Goal: Task Accomplishment & Management: Complete application form

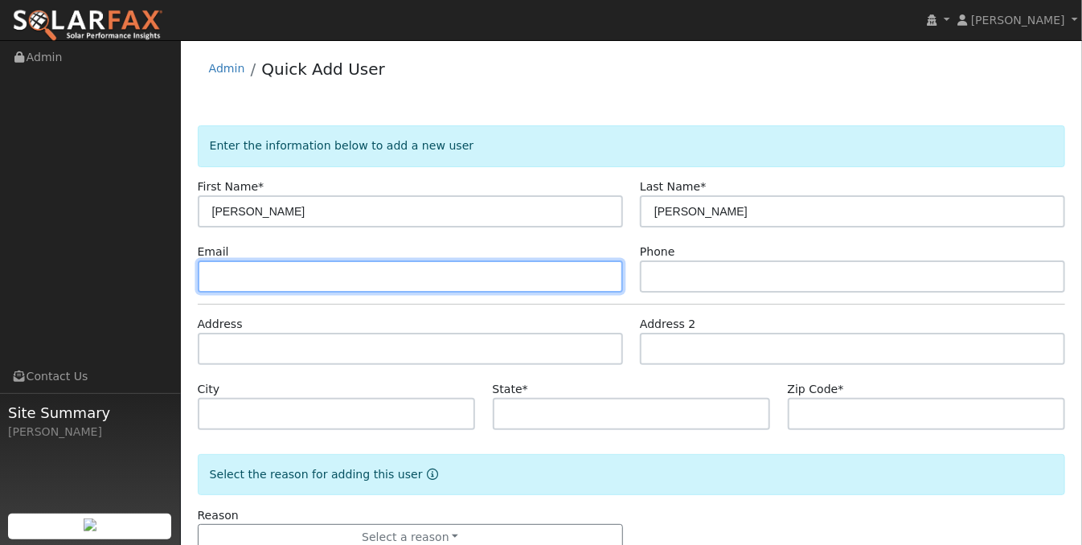
click at [219, 280] on input "text" at bounding box center [410, 276] width 425 height 32
click at [217, 279] on input "[EMAIL_ADDRESS][DOMAIN_NAME]" at bounding box center [410, 276] width 425 height 32
type input "[EMAIL_ADDRESS][DOMAIN_NAME]"
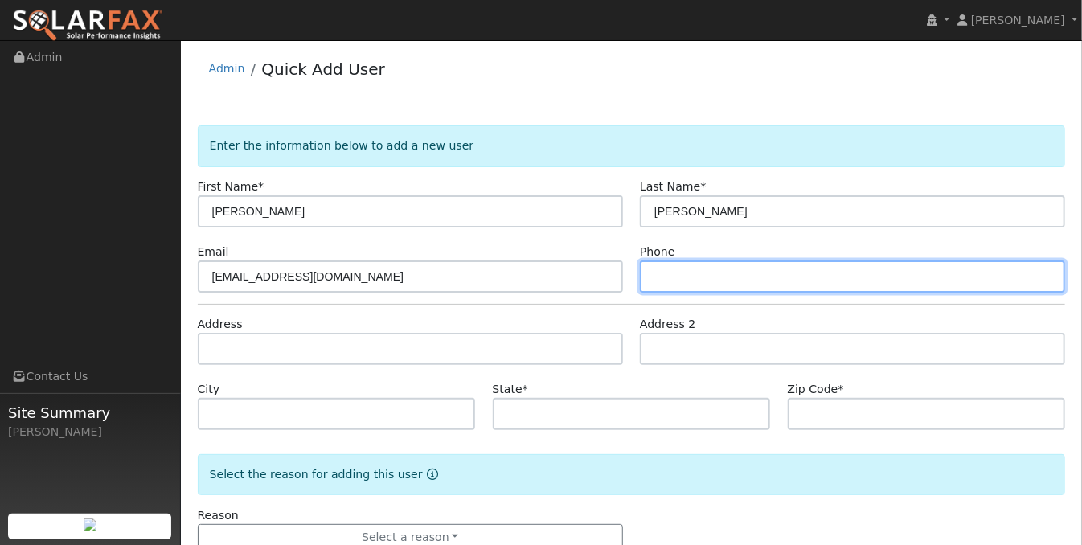
click at [704, 277] on input "text" at bounding box center [852, 276] width 425 height 32
type input "[PHONE_NUMBER]"
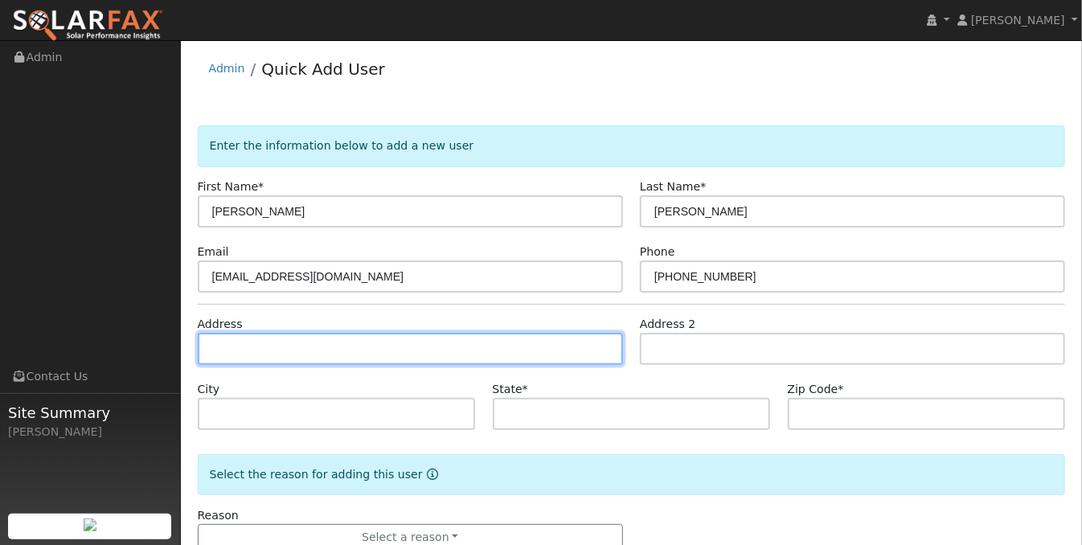
click at [391, 352] on input "text" at bounding box center [410, 349] width 425 height 32
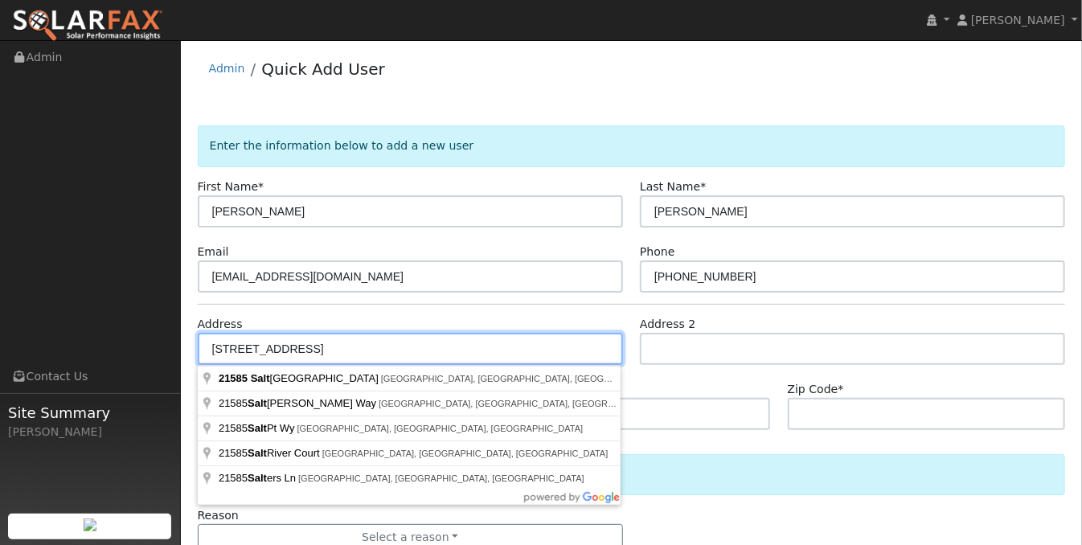
type input "[STREET_ADDRESS]"
type input "[GEOGRAPHIC_DATA]"
type input "CA"
type input "95949"
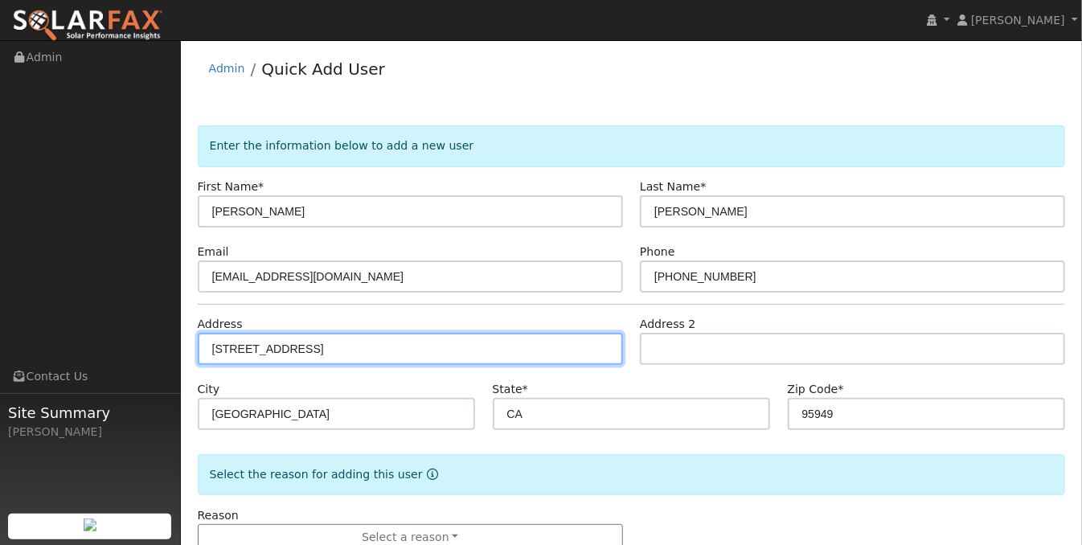
scroll to position [45, 0]
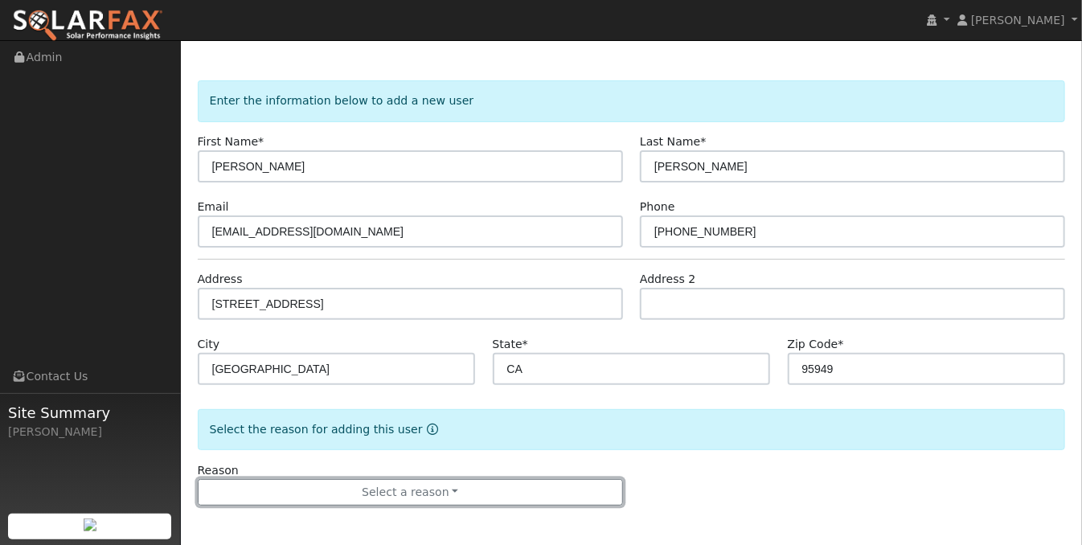
click at [430, 497] on button "Select a reason" at bounding box center [410, 492] width 425 height 27
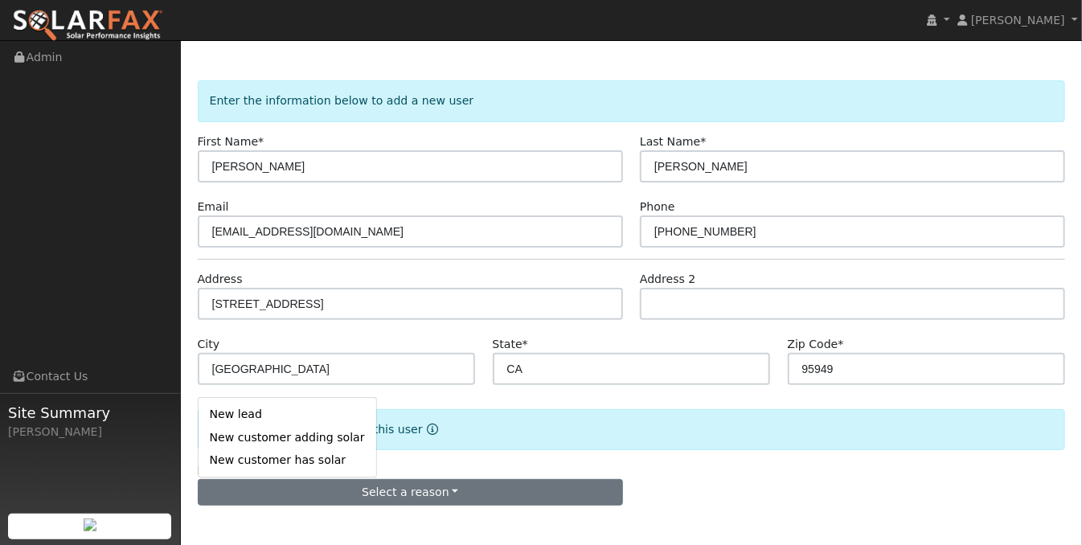
click at [317, 436] on link "New customer adding solar" at bounding box center [287, 437] width 178 height 23
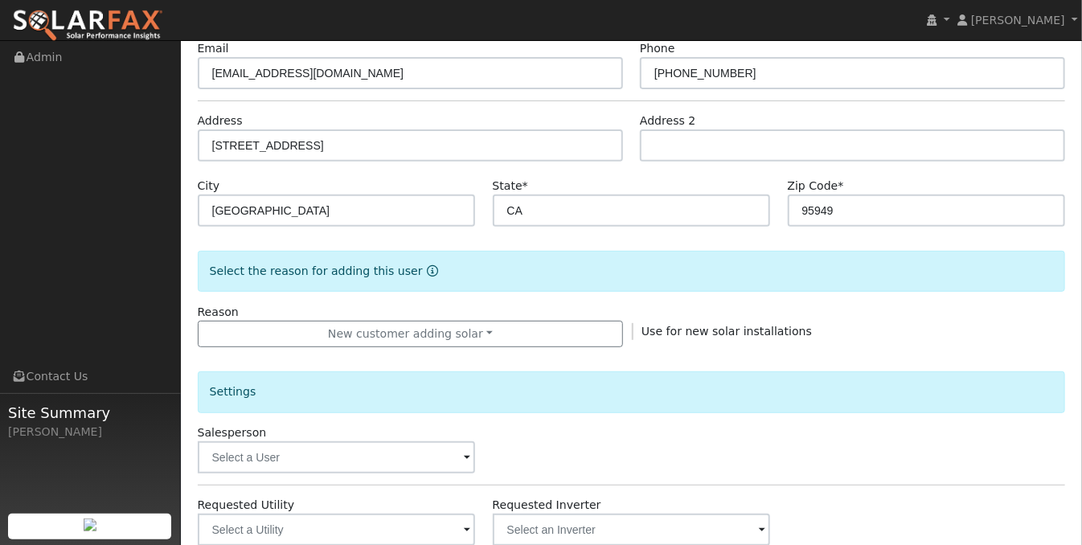
scroll to position [206, 0]
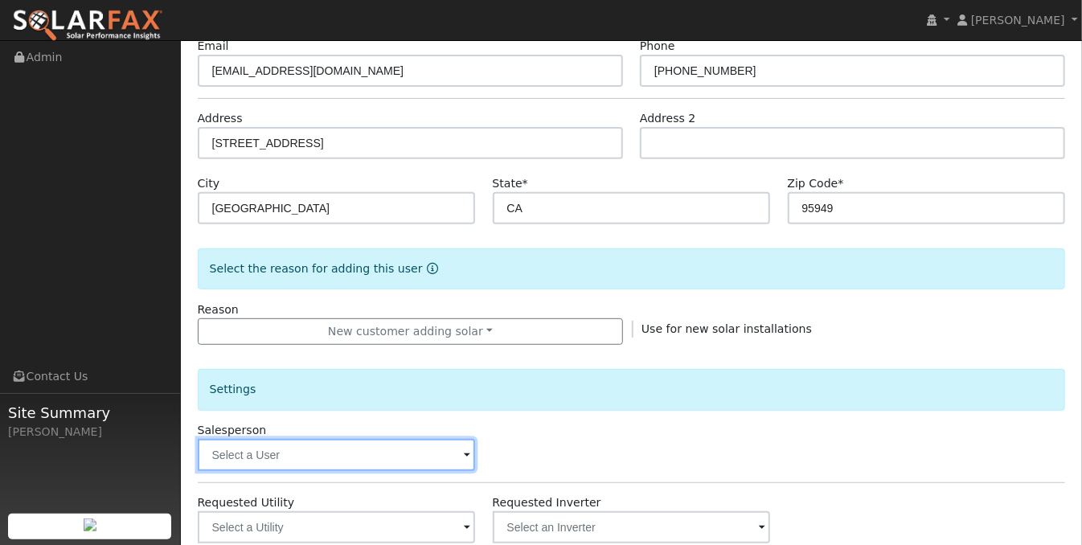
click at [446, 456] on input "text" at bounding box center [337, 455] width 278 height 32
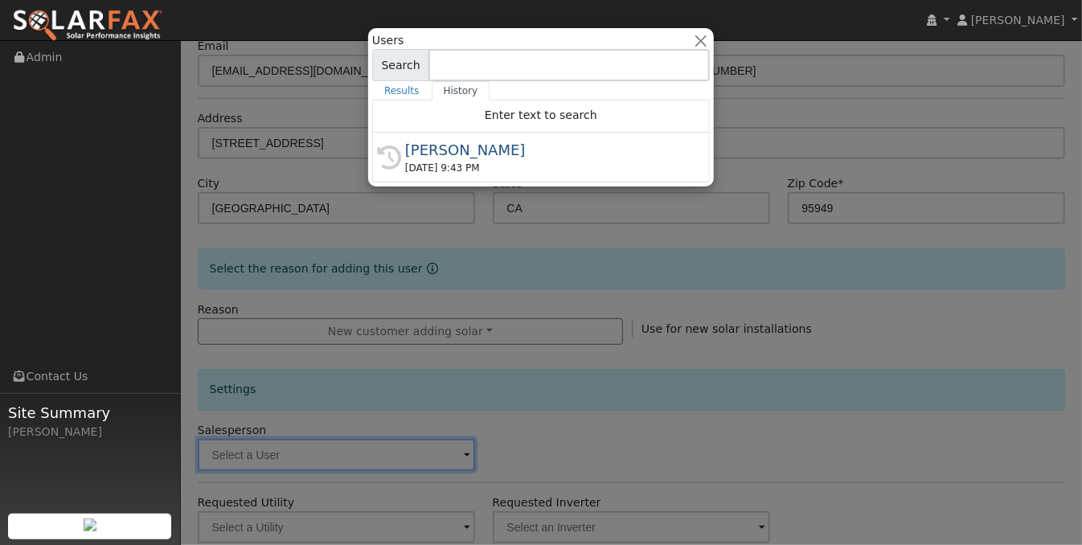
click at [432, 162] on div "[DATE] 9:43 PM" at bounding box center [548, 168] width 286 height 14
type input "[PERSON_NAME]"
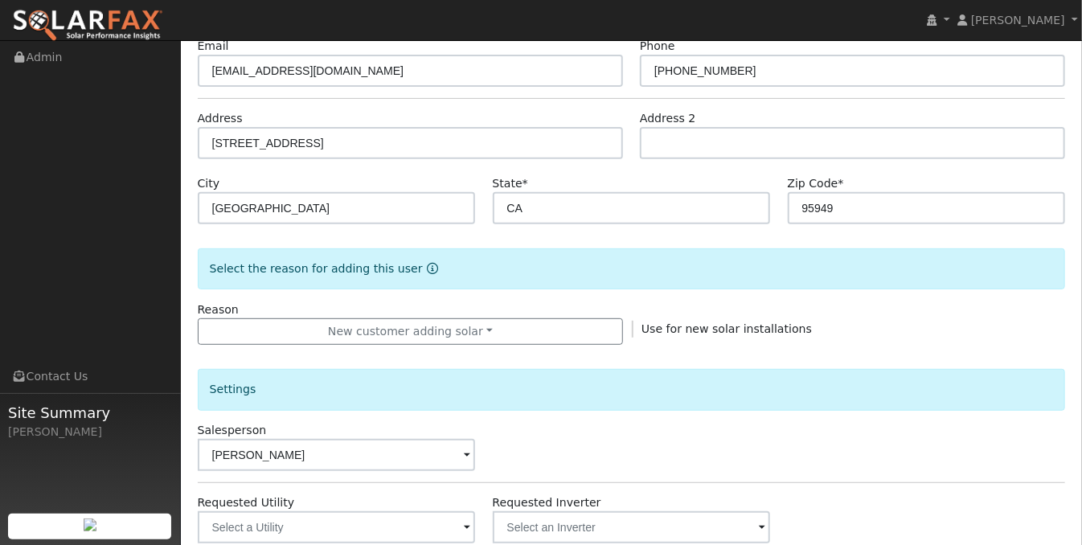
scroll to position [366, 0]
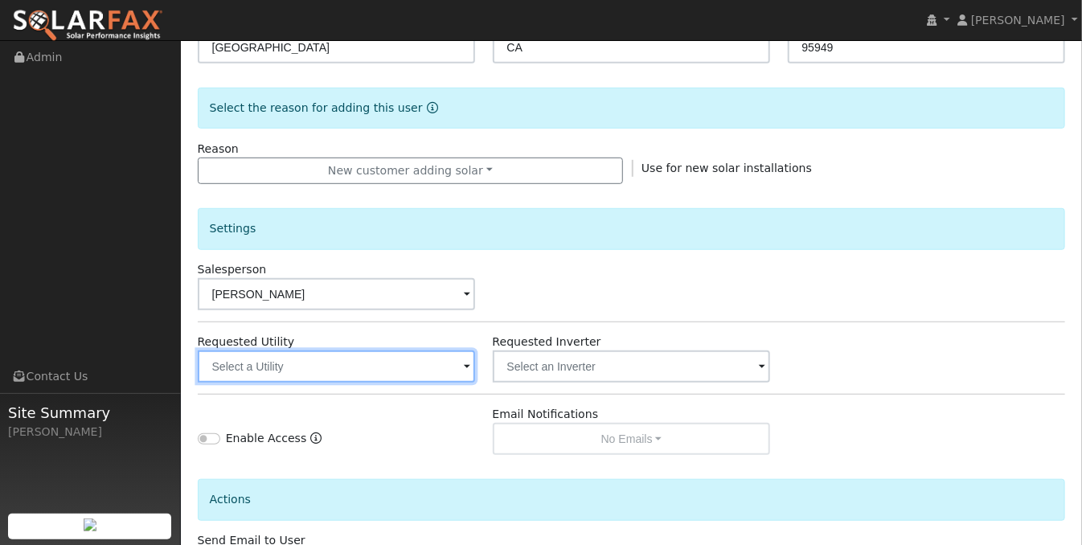
click at [460, 374] on input "text" at bounding box center [337, 366] width 278 height 32
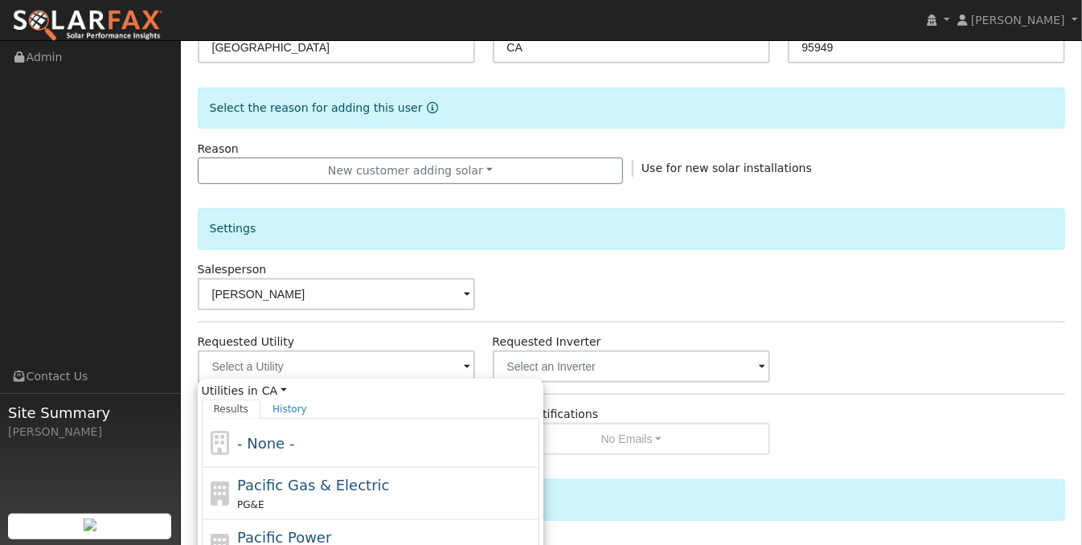
click at [448, 483] on div "Pacific Gas & Electric PG&E" at bounding box center [386, 493] width 298 height 39
type input "Pacific Gas & Electric"
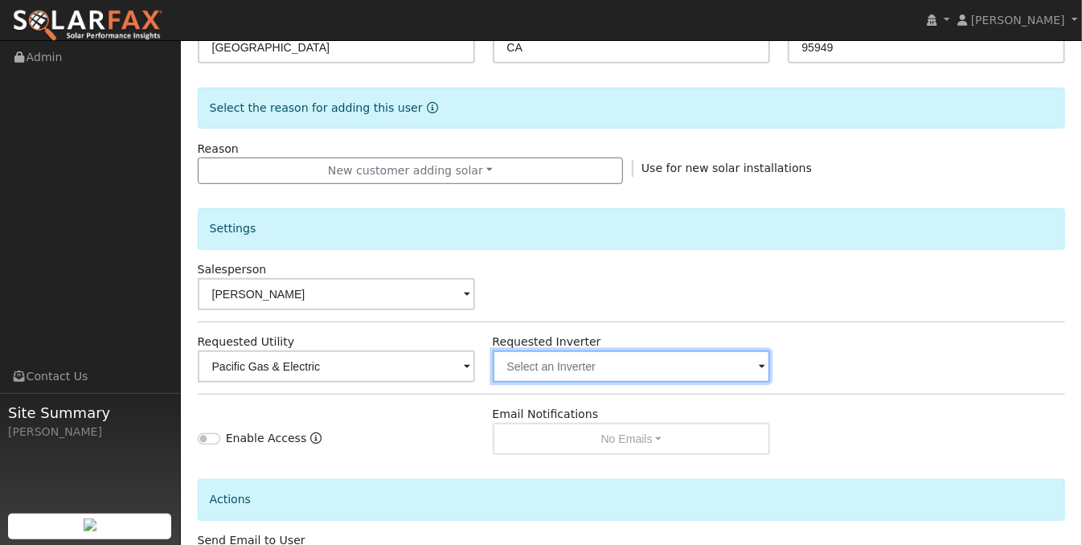
click at [592, 362] on input "text" at bounding box center [632, 366] width 278 height 32
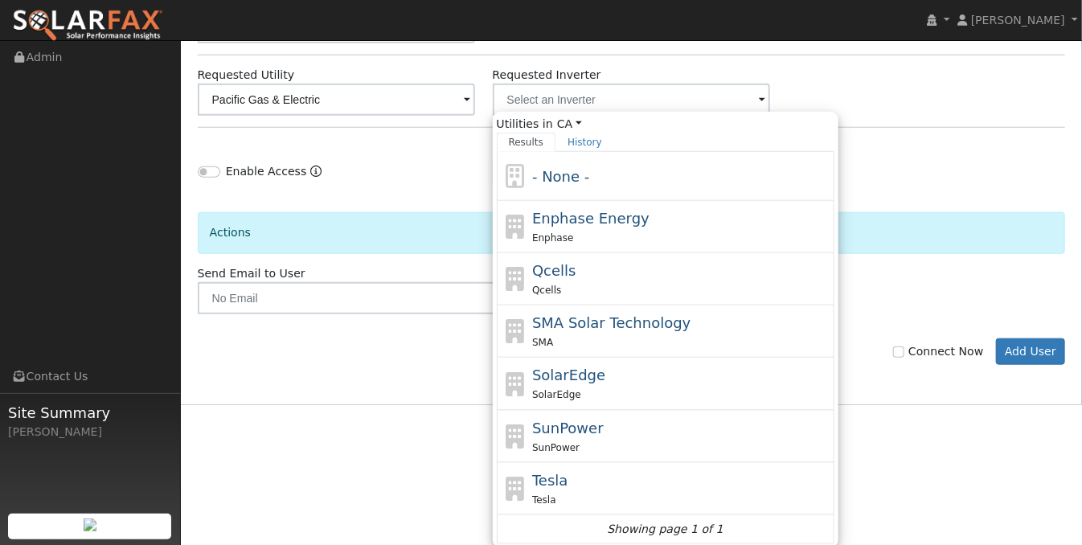
click at [624, 493] on div "Tesla" at bounding box center [681, 499] width 298 height 17
type input "Tesla"
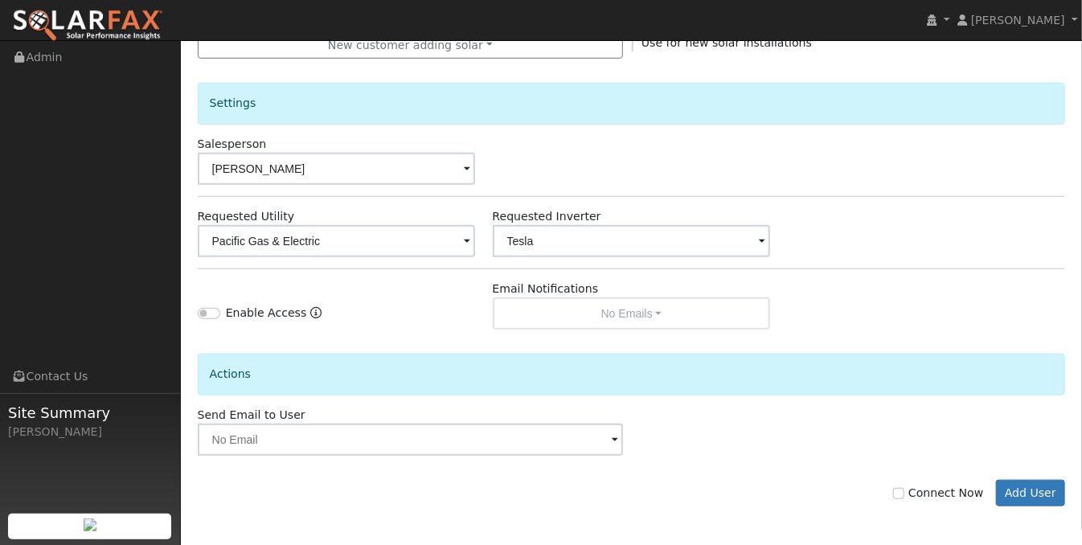
click at [307, 456] on div "Connect Now Add User" at bounding box center [631, 481] width 885 height 51
click at [904, 489] on input "Connect Now" at bounding box center [898, 493] width 11 height 11
checkbox input "true"
click at [1041, 494] on button "Add User" at bounding box center [1031, 493] width 70 height 27
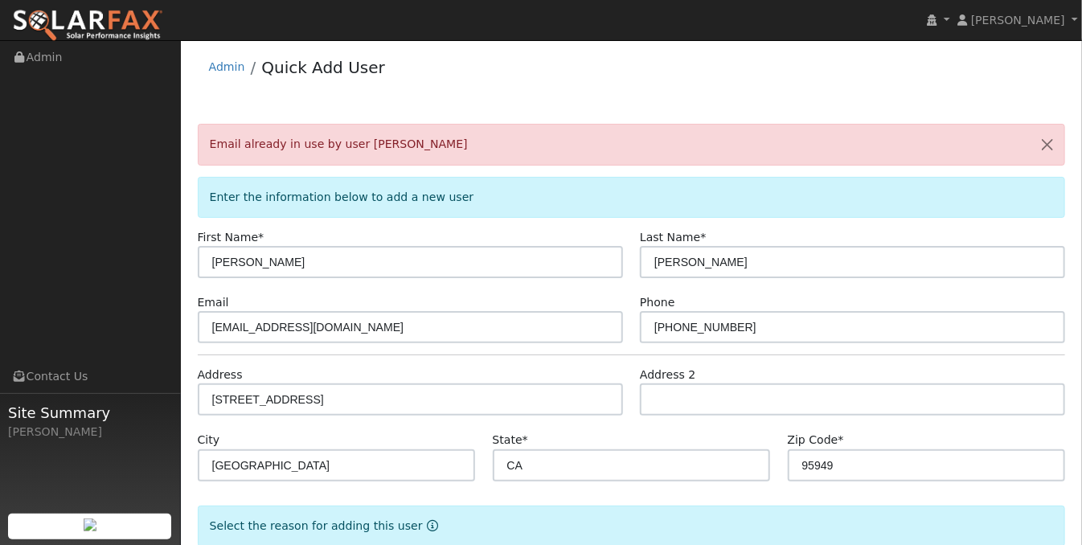
scroll to position [0, 0]
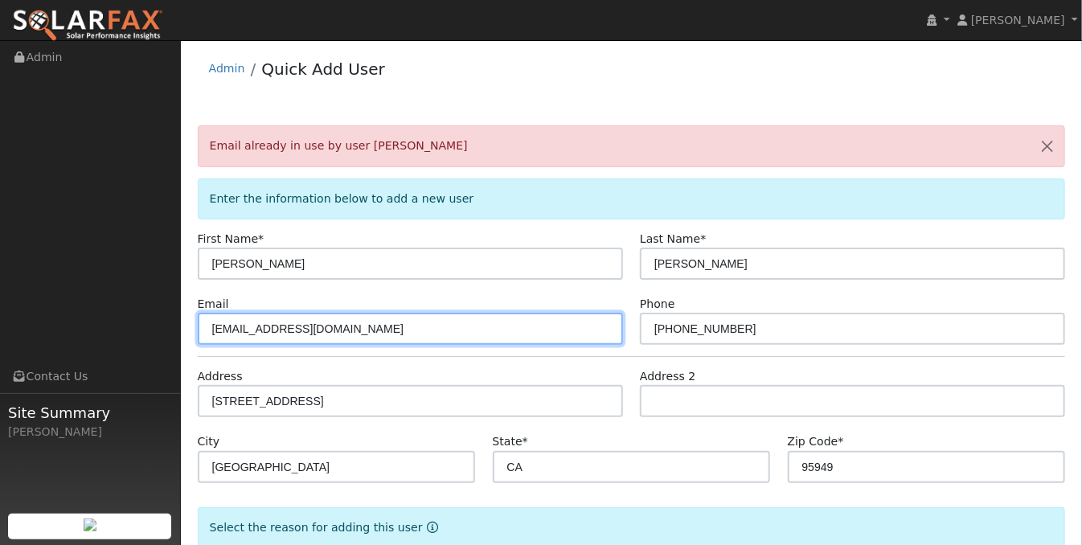
drag, startPoint x: 341, startPoint y: 333, endPoint x: 94, endPoint y: 318, distance: 247.2
type input "j"
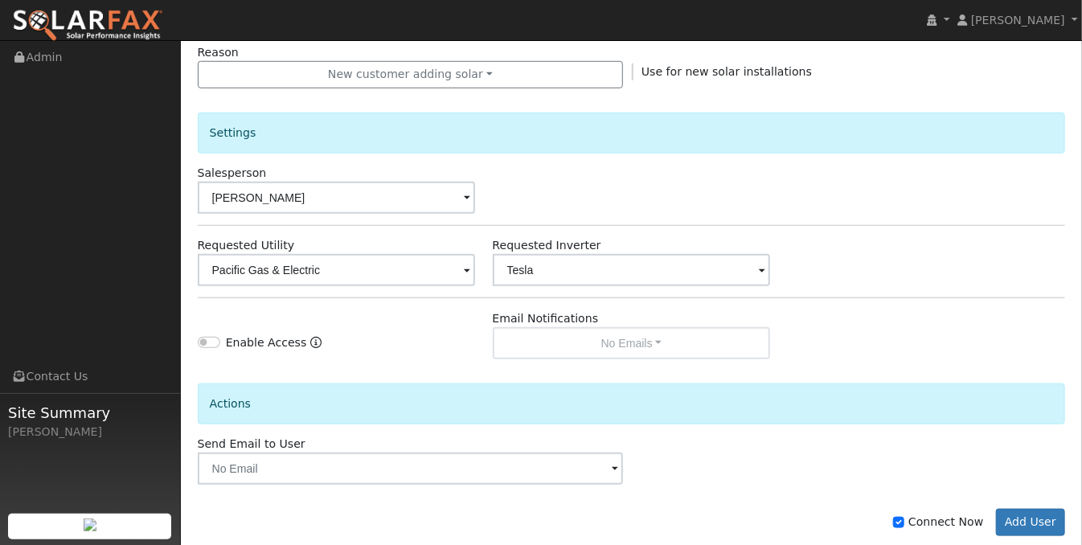
scroll to position [543, 0]
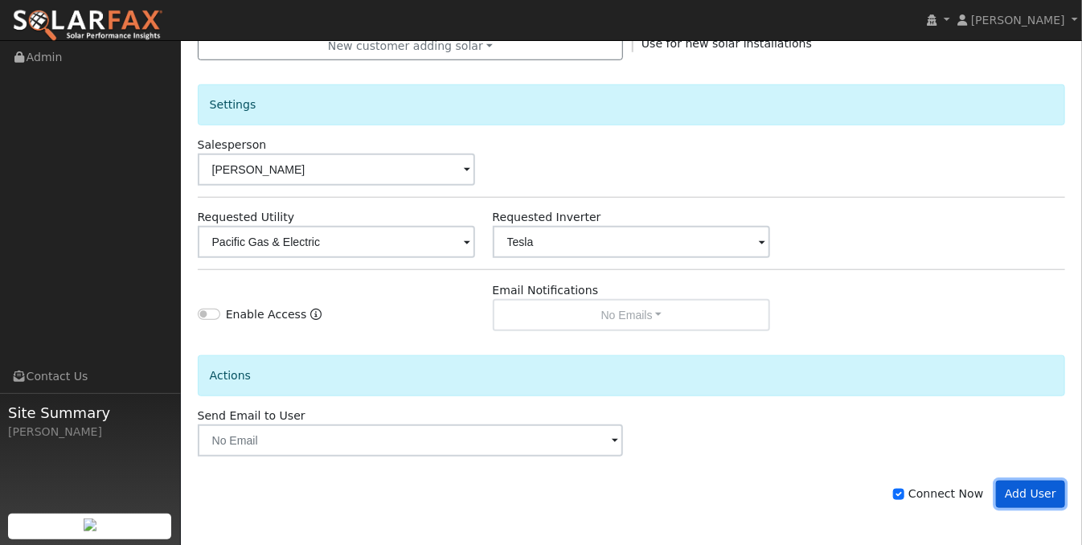
click at [1031, 485] on button "Add User" at bounding box center [1031, 494] width 70 height 27
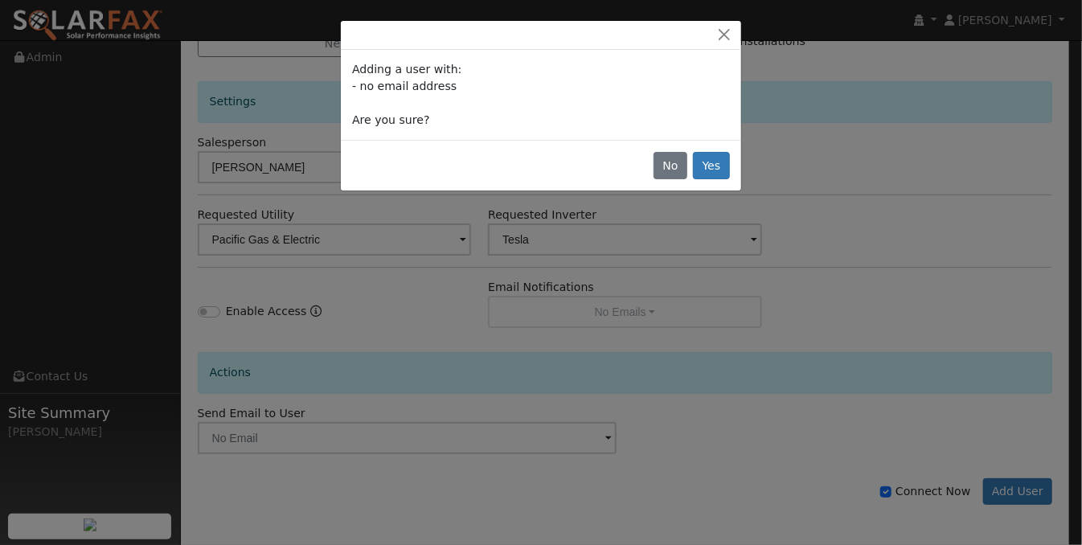
scroll to position [492, 0]
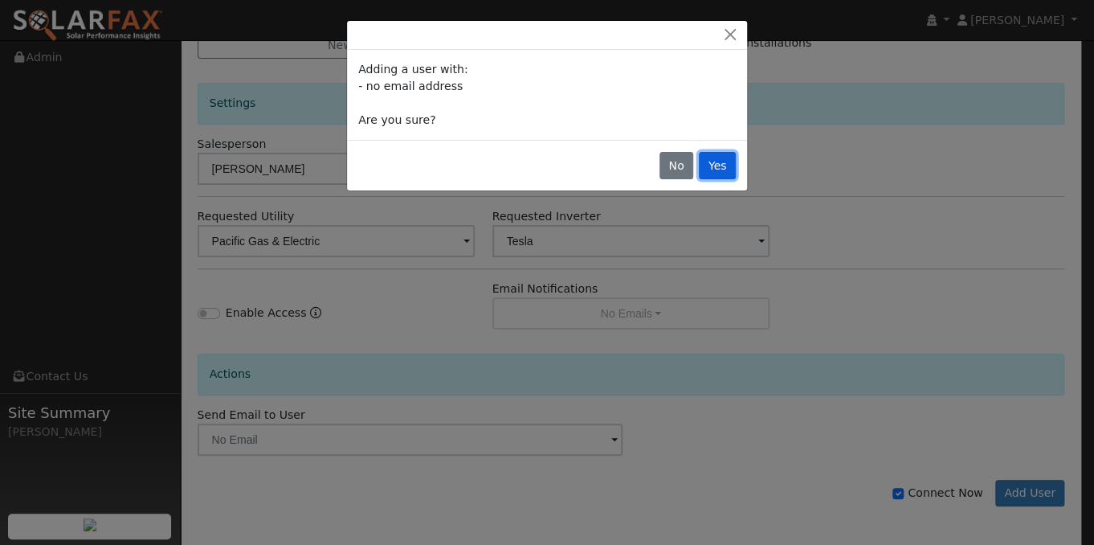
click at [726, 158] on button "Yes" at bounding box center [717, 165] width 37 height 27
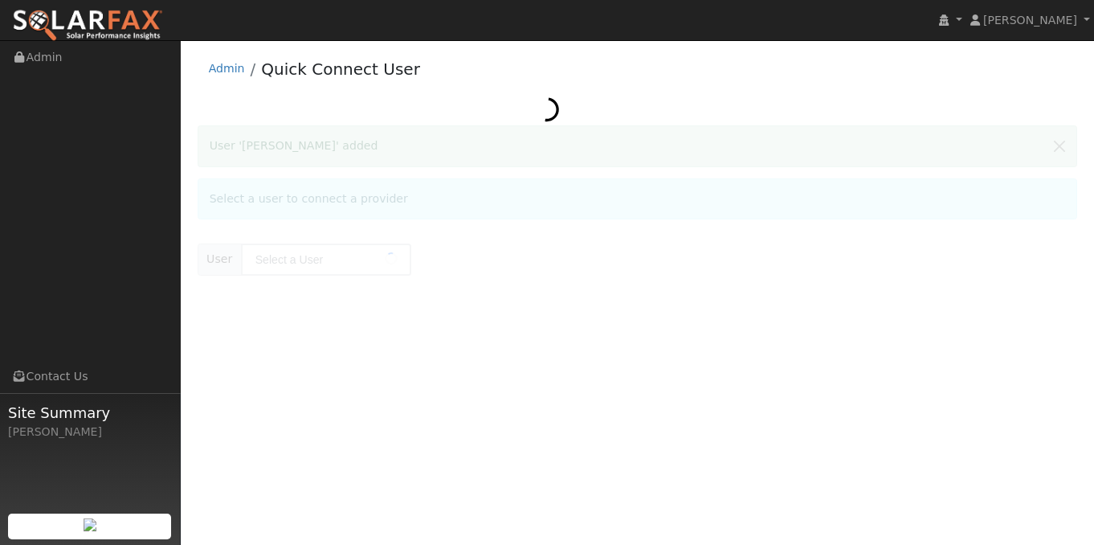
type input "[PERSON_NAME]"
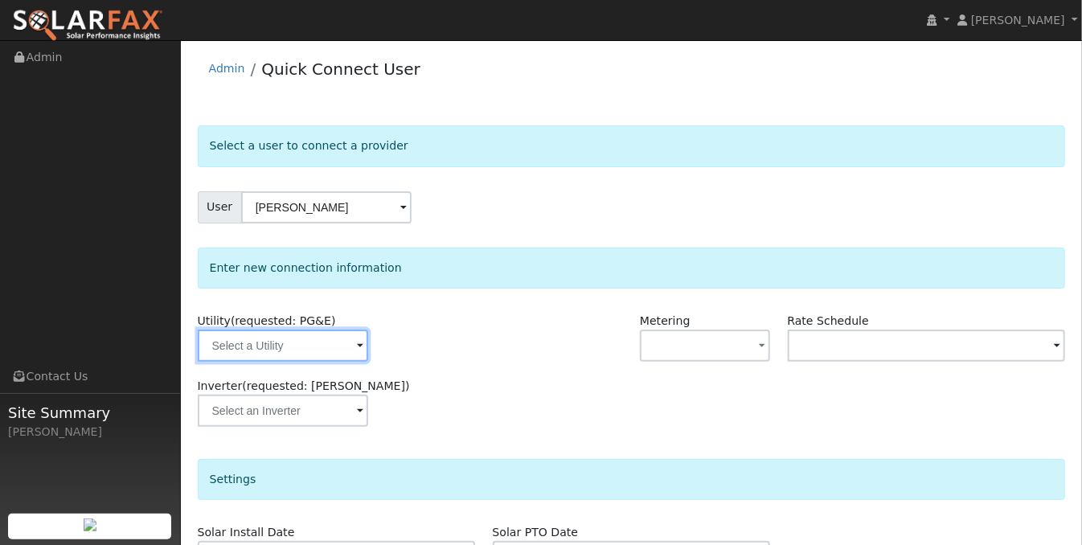
click at [353, 351] on input "text" at bounding box center [283, 345] width 170 height 32
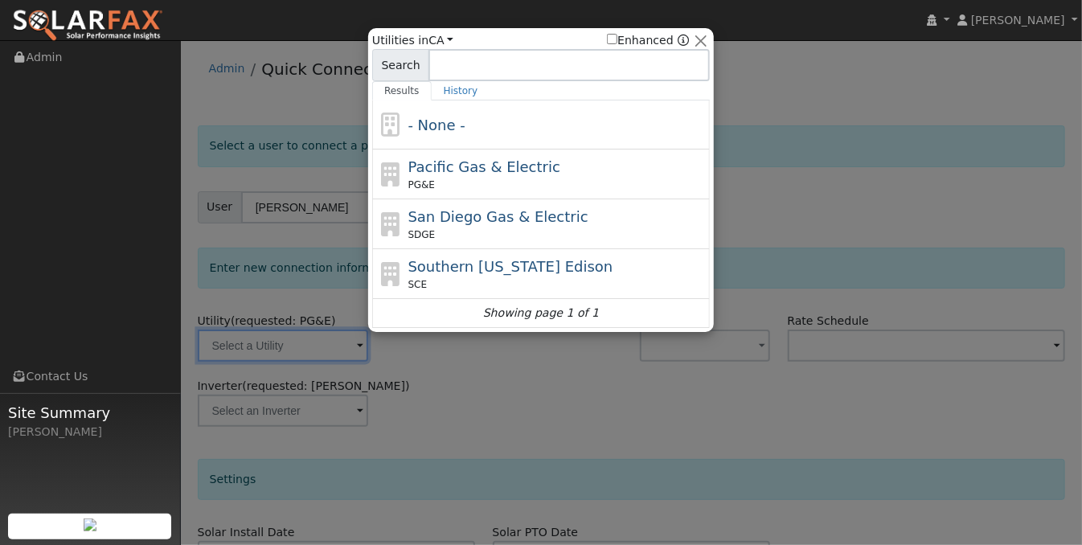
click at [473, 171] on span "Pacific Gas & Electric" at bounding box center [484, 166] width 152 height 17
type input "PG&E"
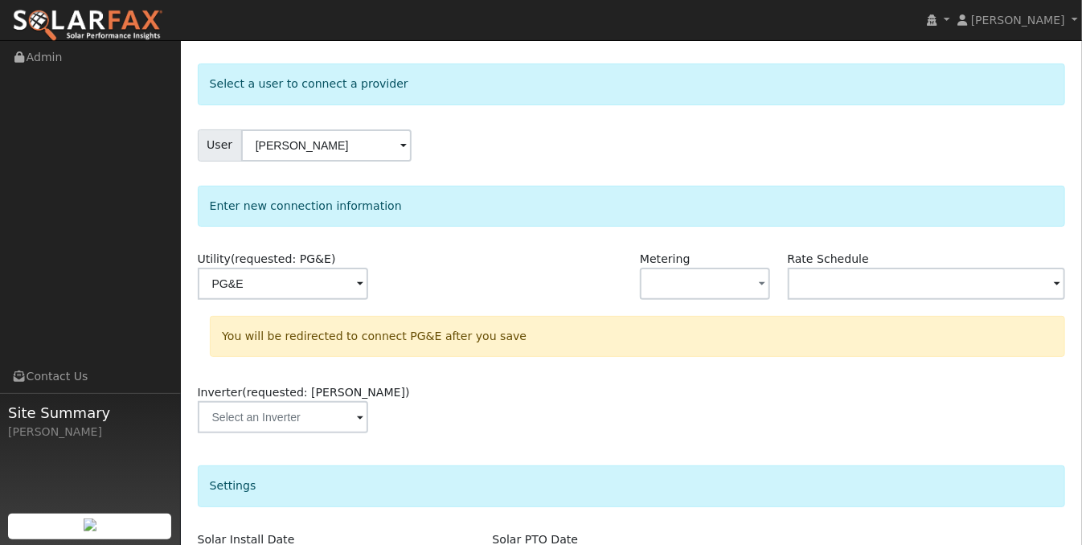
scroll to position [80, 0]
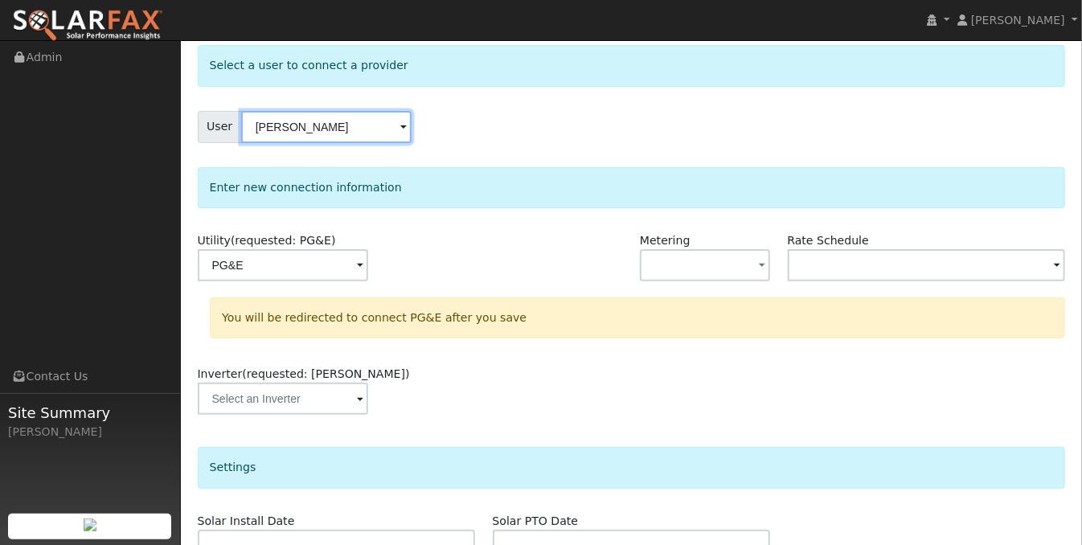
click at [403, 126] on input "Scott Anderson" at bounding box center [326, 127] width 170 height 32
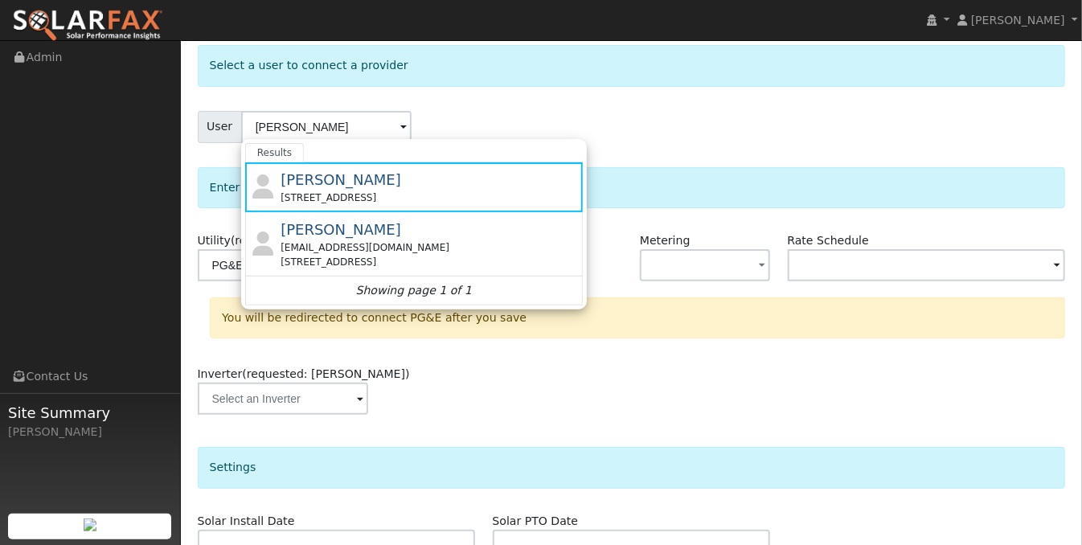
click at [400, 133] on span at bounding box center [403, 128] width 6 height 18
click at [436, 235] on div "Scott Anderson aeellis2010@gmail.com 21585 Salt Creek Road, Grass Valley, CA 95…" at bounding box center [429, 244] width 298 height 51
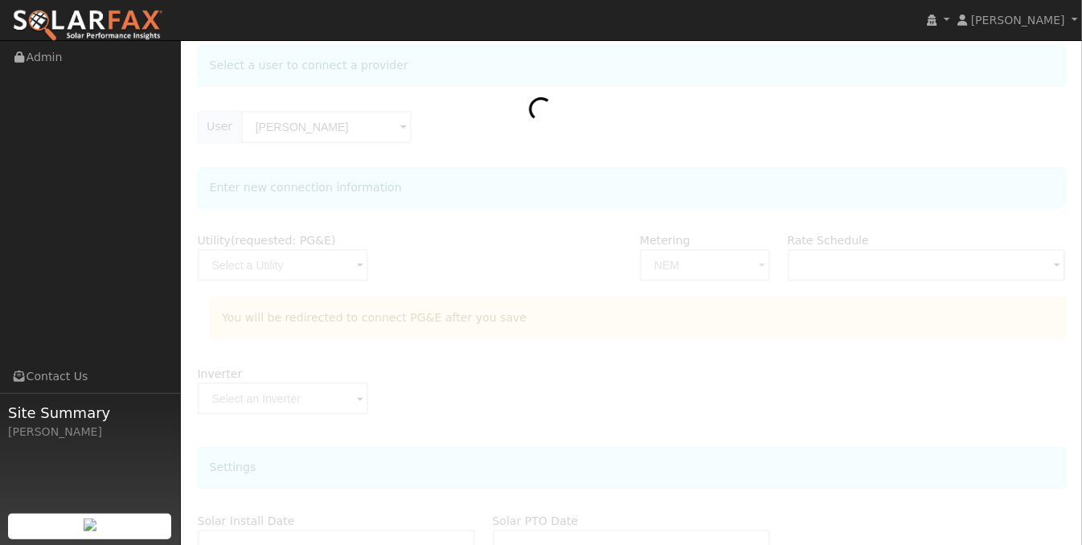
type input "E-ELEC"
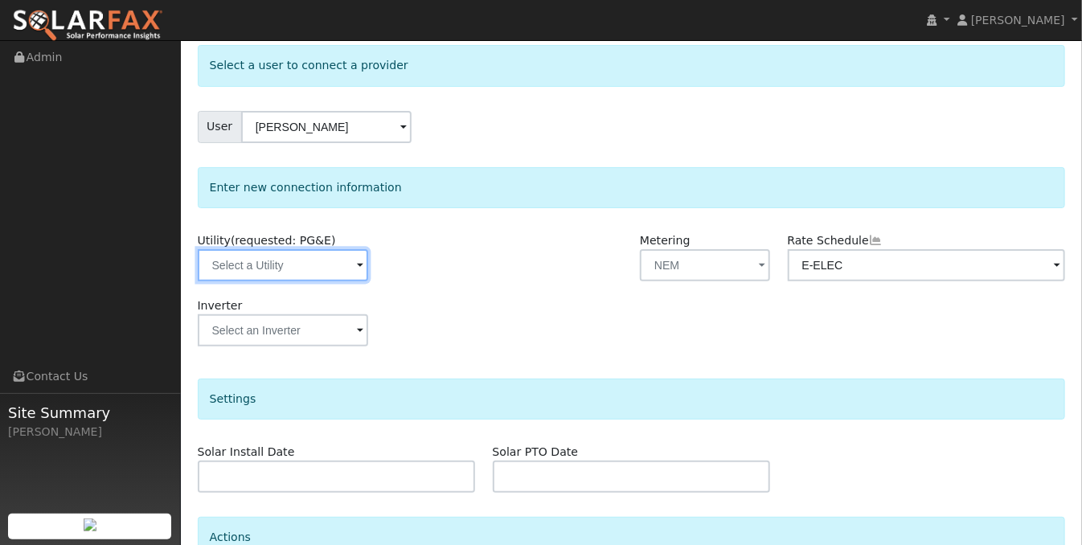
click at [351, 259] on input "text" at bounding box center [283, 265] width 170 height 32
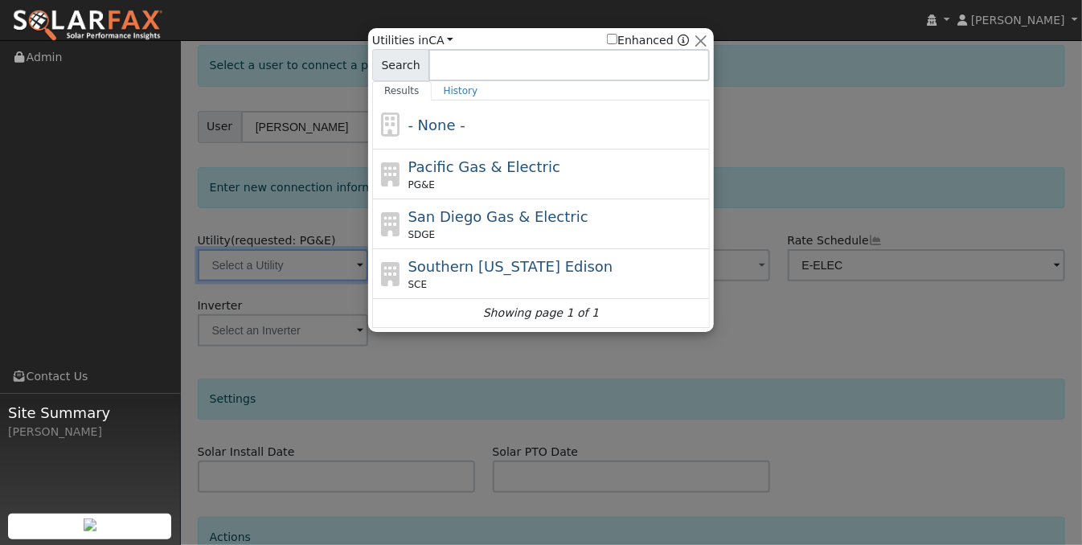
click at [476, 160] on span "Pacific Gas & Electric" at bounding box center [484, 166] width 152 height 17
type input "PG&E"
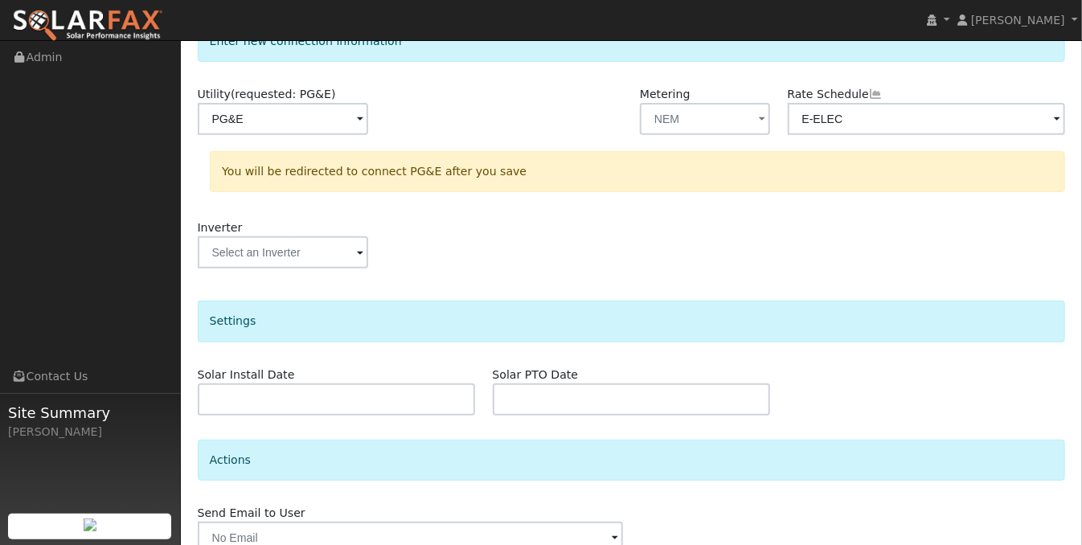
scroll to position [241, 0]
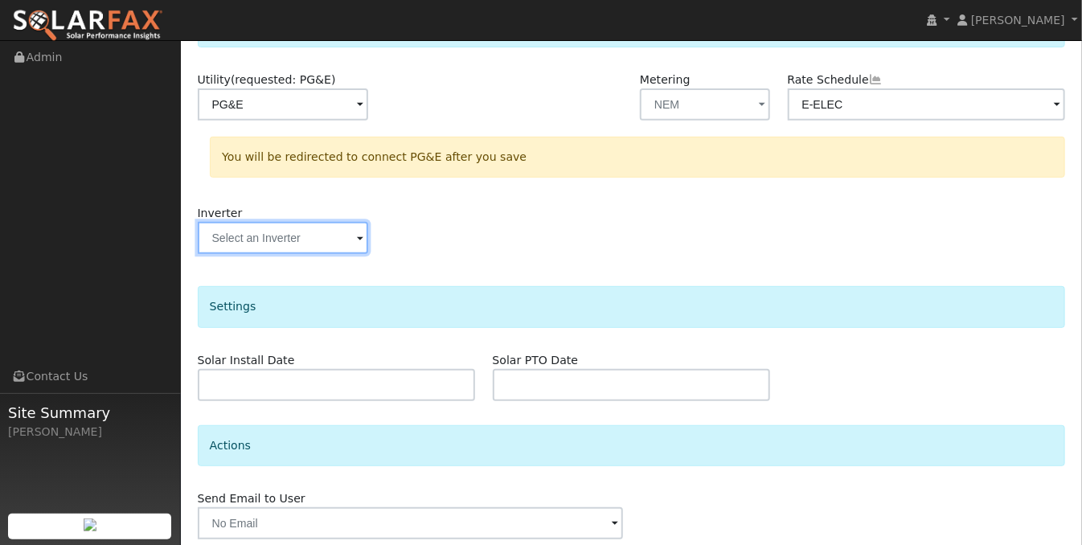
click at [331, 238] on input "text" at bounding box center [283, 238] width 170 height 32
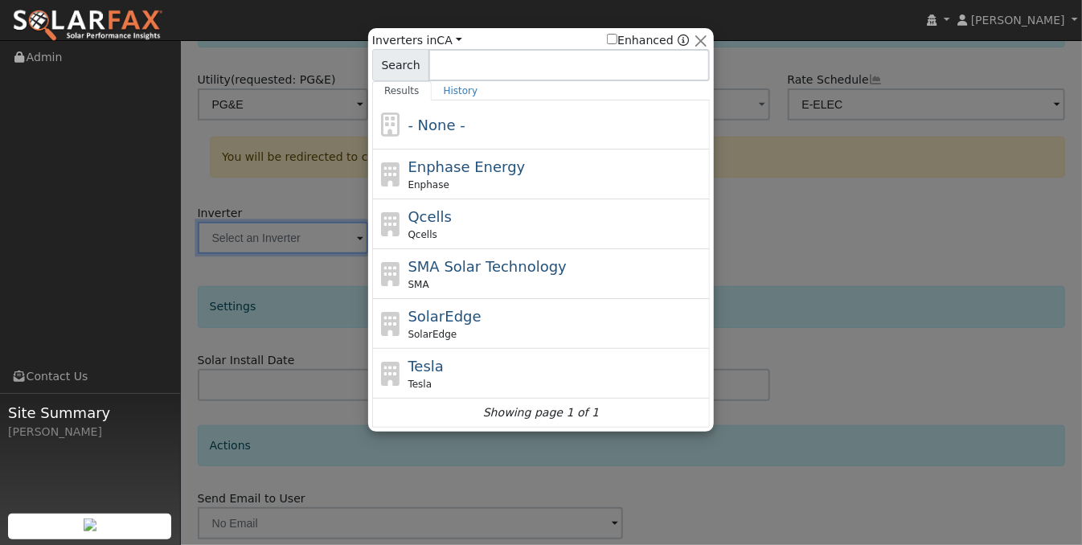
click at [463, 358] on div "Tesla Tesla" at bounding box center [557, 373] width 298 height 36
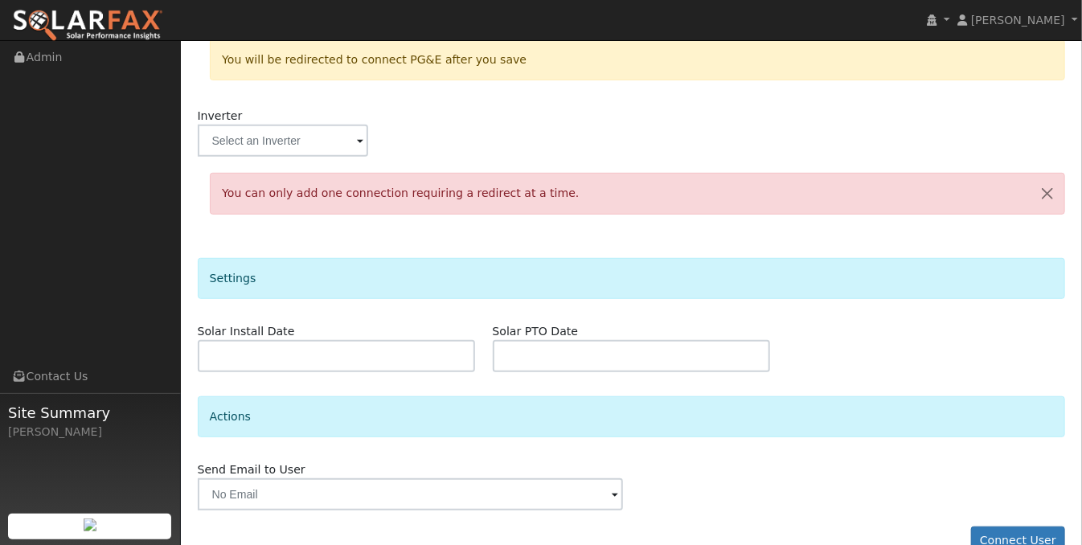
scroll to position [369, 0]
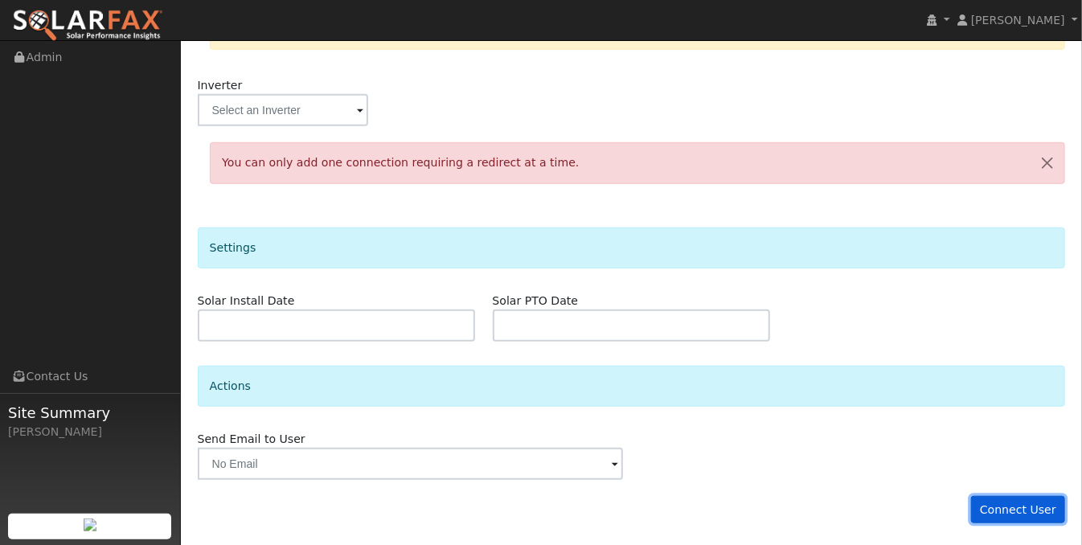
click at [1013, 503] on button "Connect User" at bounding box center [1018, 509] width 95 height 27
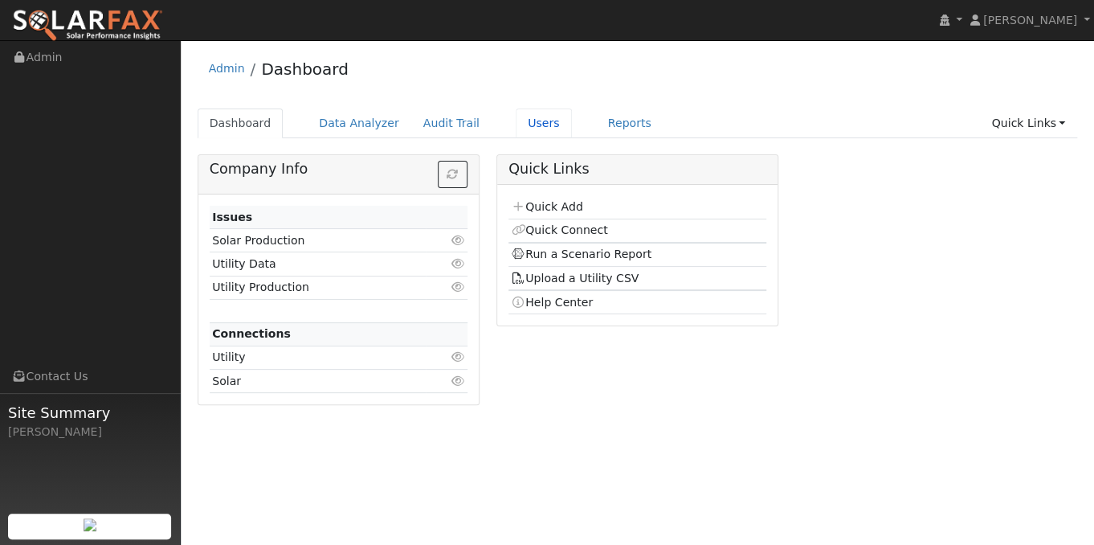
click at [526, 121] on link "Users" at bounding box center [544, 123] width 56 height 30
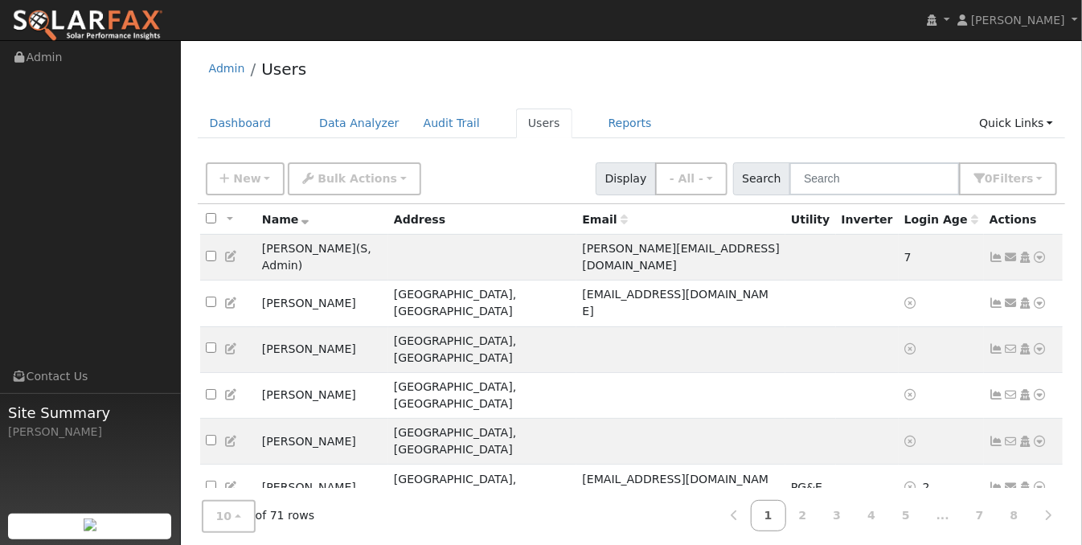
click at [996, 297] on icon at bounding box center [996, 302] width 14 height 11
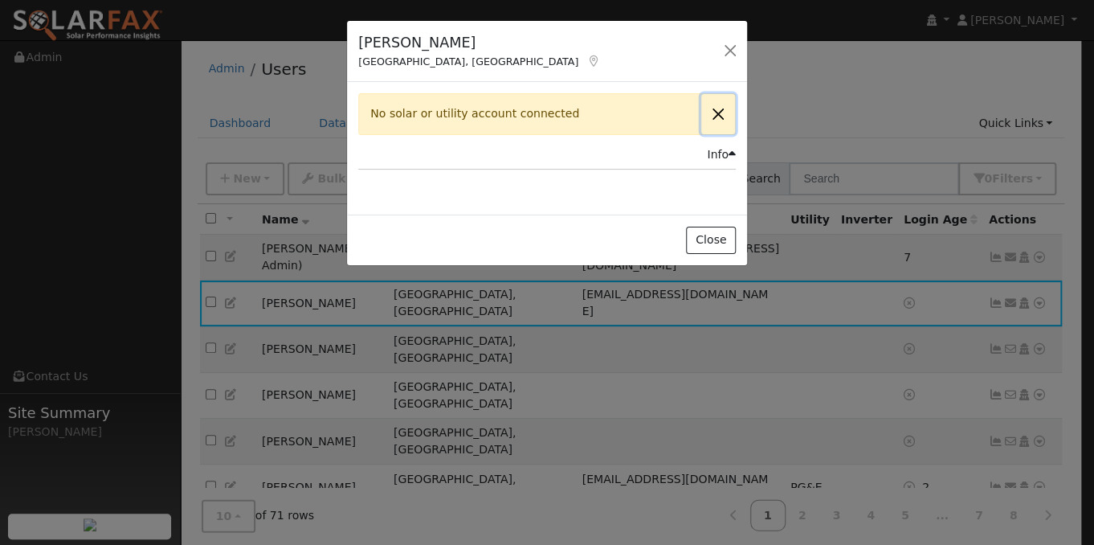
click at [717, 113] on button "Close" at bounding box center [719, 113] width 34 height 39
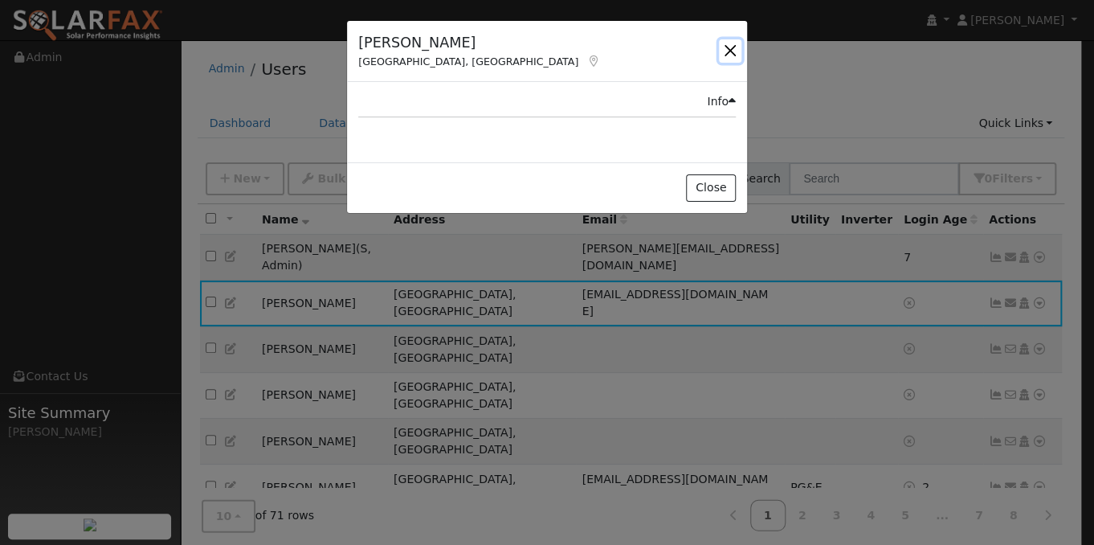
click at [728, 48] on button "button" at bounding box center [730, 50] width 23 height 23
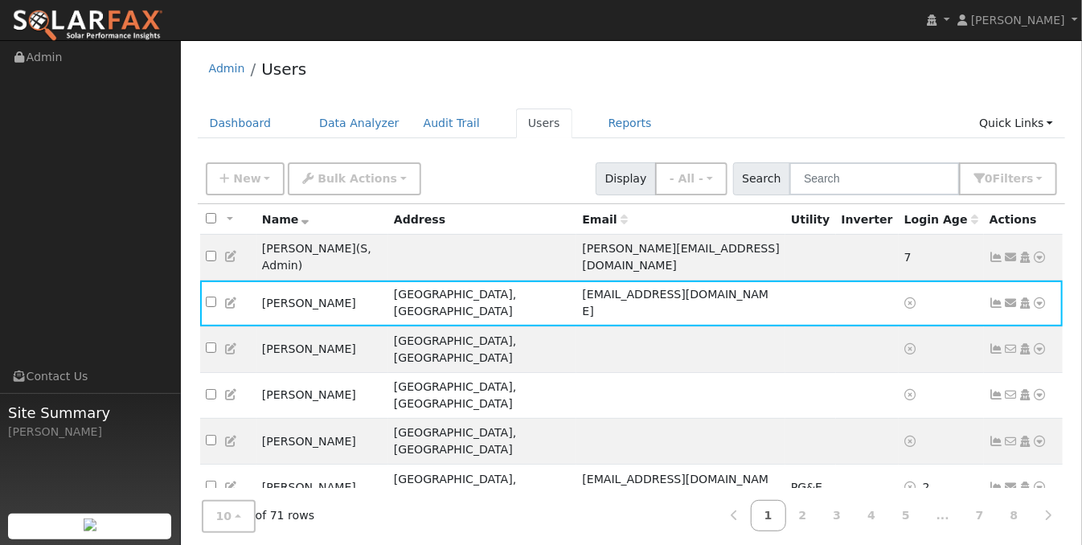
click at [996, 343] on icon at bounding box center [996, 348] width 14 height 11
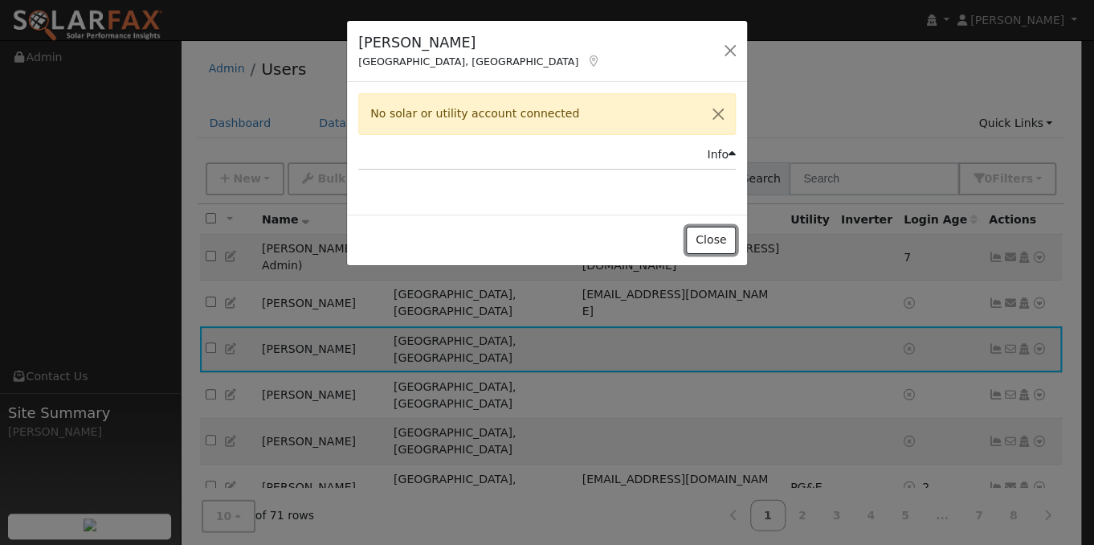
click at [710, 233] on button "Close" at bounding box center [710, 240] width 49 height 27
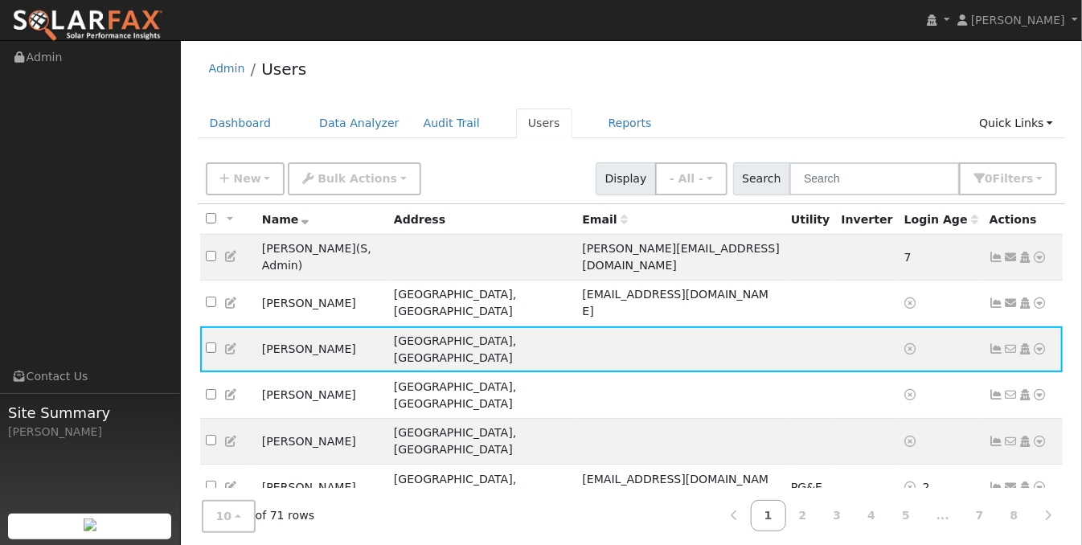
click at [1023, 297] on icon at bounding box center [1024, 302] width 14 height 11
